Goal: Check status

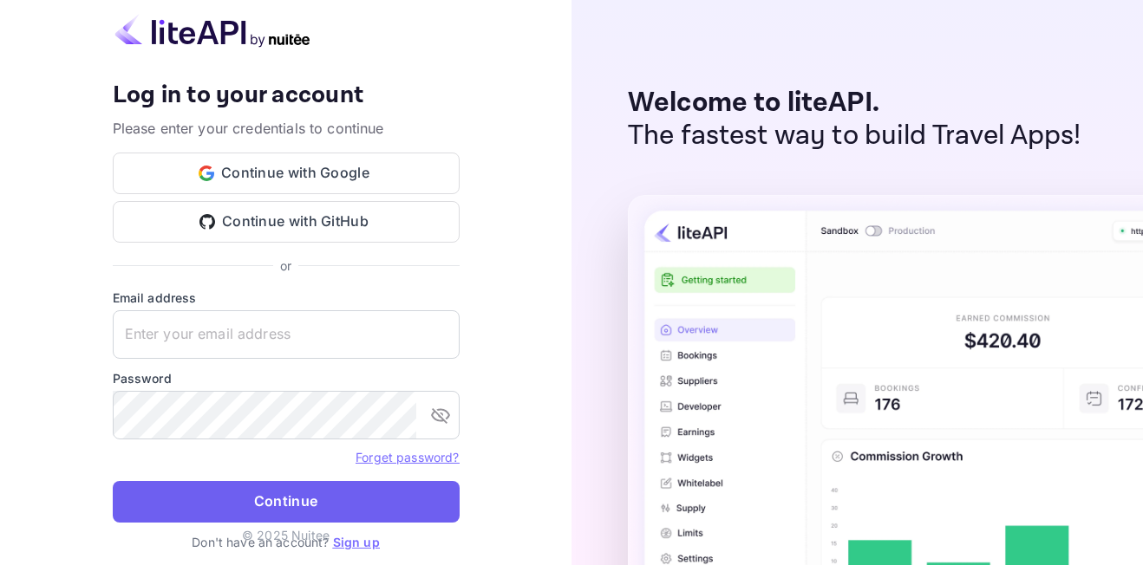
type input "[EMAIL_ADDRESS][DOMAIN_NAME]"
click at [316, 486] on button "Continue" at bounding box center [286, 502] width 347 height 42
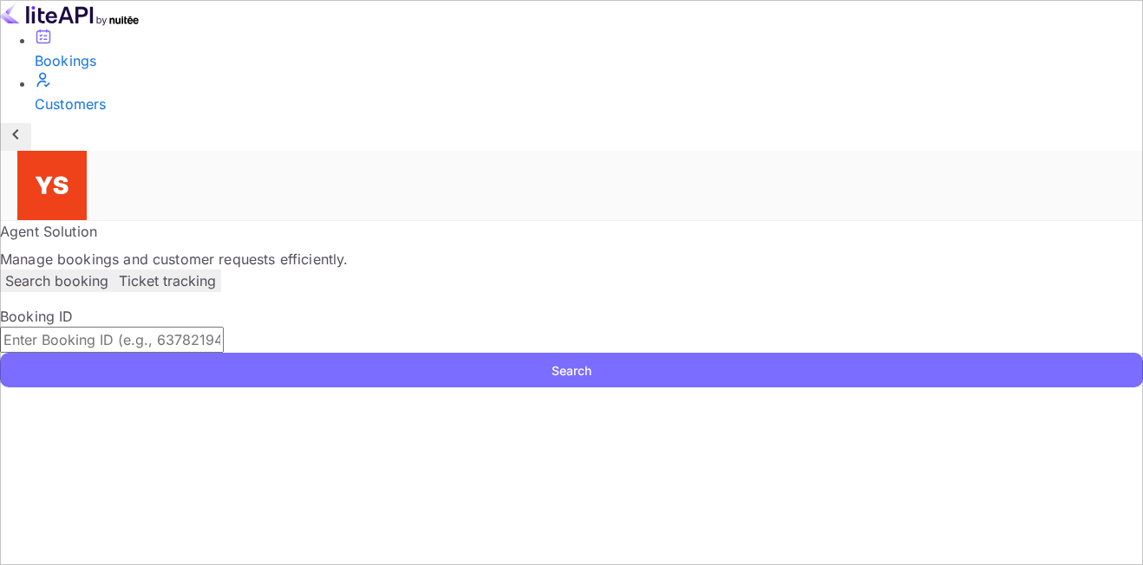
click at [224, 327] on input "text" at bounding box center [112, 340] width 224 height 26
paste input "9471195"
type input "9471195"
click at [308, 353] on button "Search" at bounding box center [571, 370] width 1143 height 35
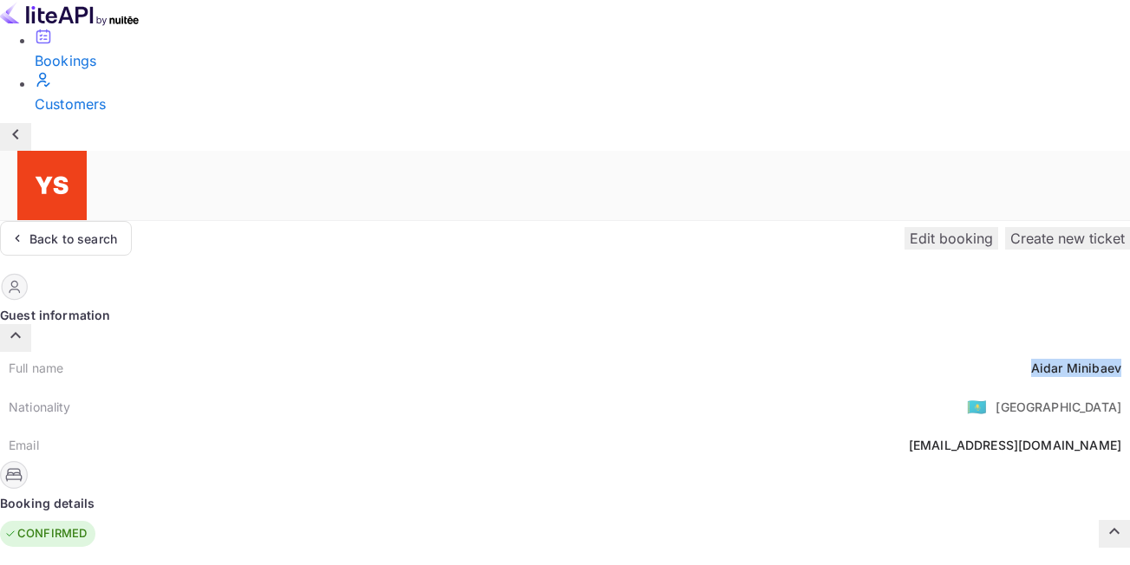
drag, startPoint x: 555, startPoint y: 204, endPoint x: 656, endPoint y: 214, distance: 101.1
click at [657, 352] on div "Full name [PERSON_NAME]" at bounding box center [565, 368] width 1130 height 32
copy div "[PERSON_NAME]"
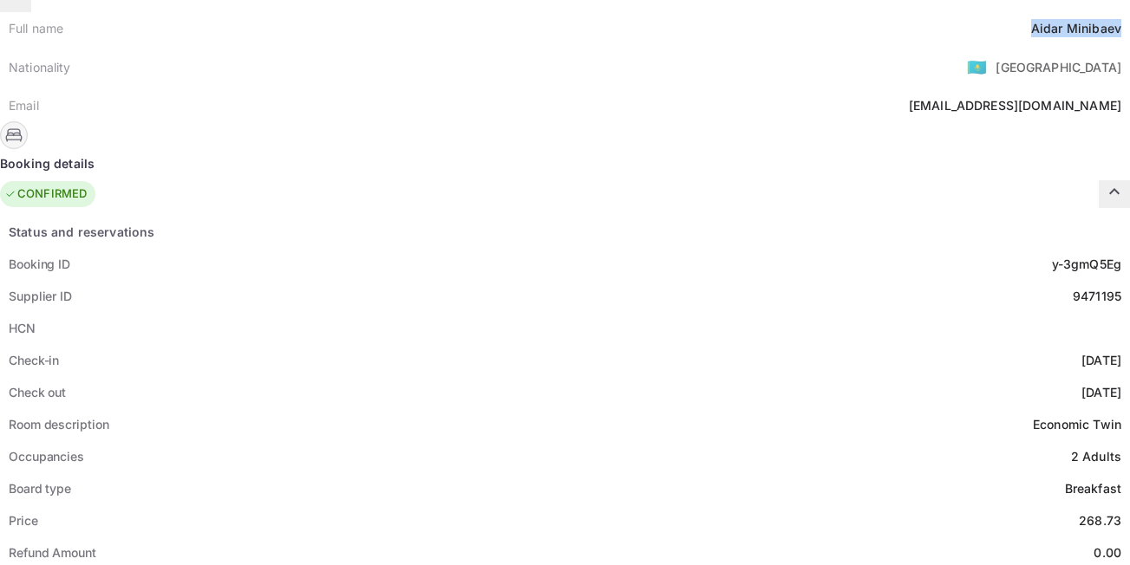
scroll to position [347, 0]
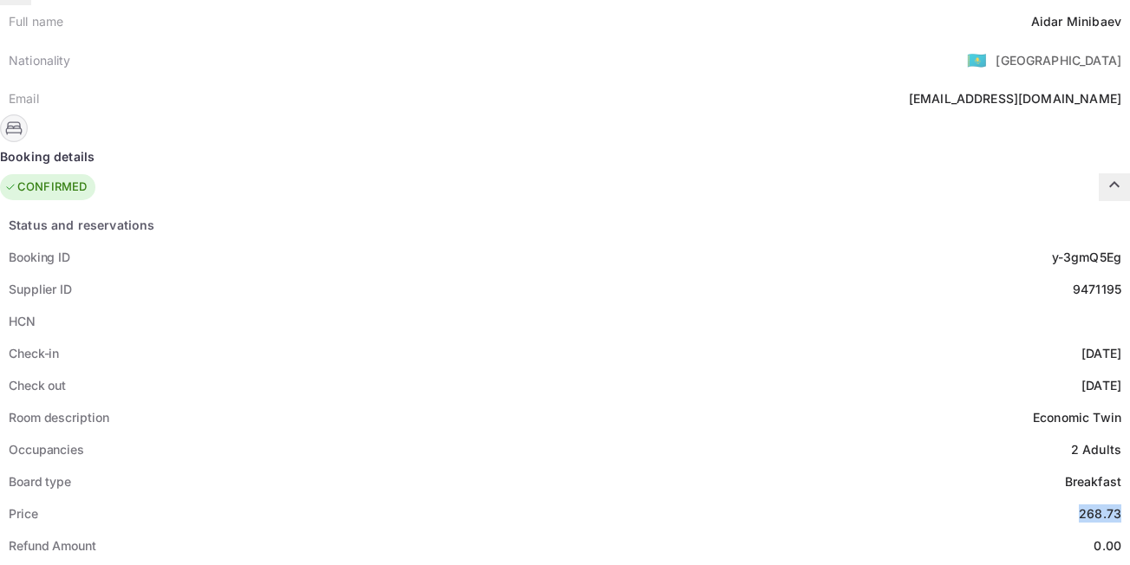
drag, startPoint x: 600, startPoint y: 338, endPoint x: 656, endPoint y: 340, distance: 55.5
click at [656, 498] on div "Price 268.73" at bounding box center [565, 514] width 1130 height 32
copy div "268.73"
